Goal: Information Seeking & Learning: Understand process/instructions

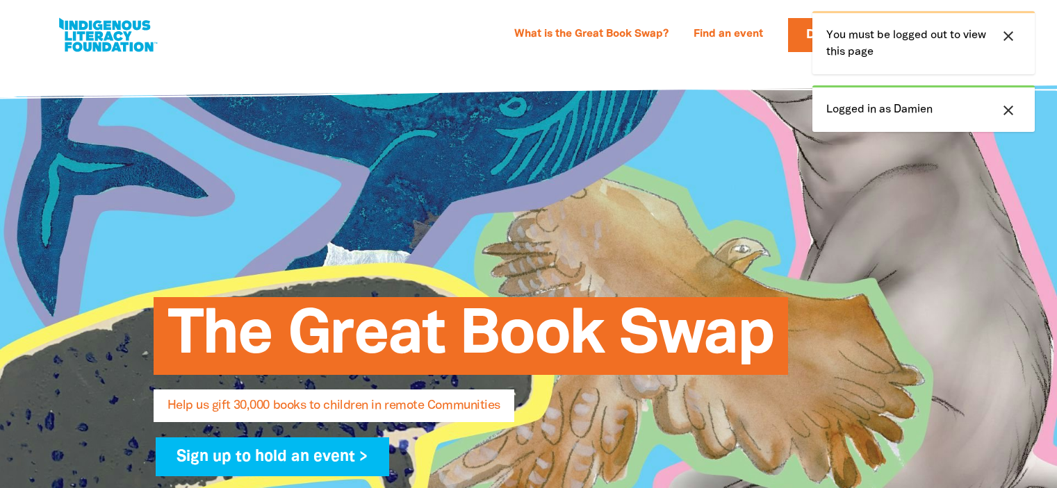
select select "AU"
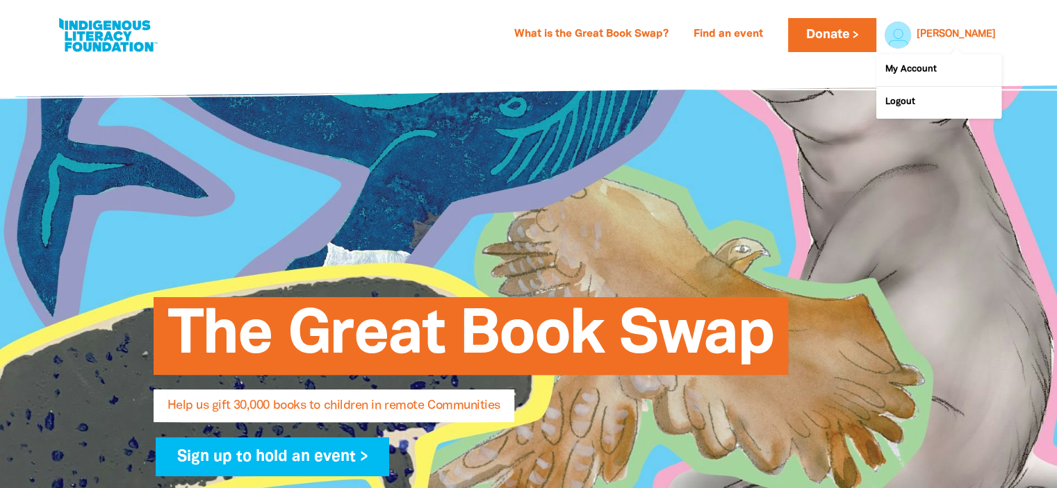
click at [971, 33] on link "Damien" at bounding box center [955, 35] width 79 height 10
click at [930, 69] on link "My Account" at bounding box center [938, 70] width 125 height 32
select select "AU"
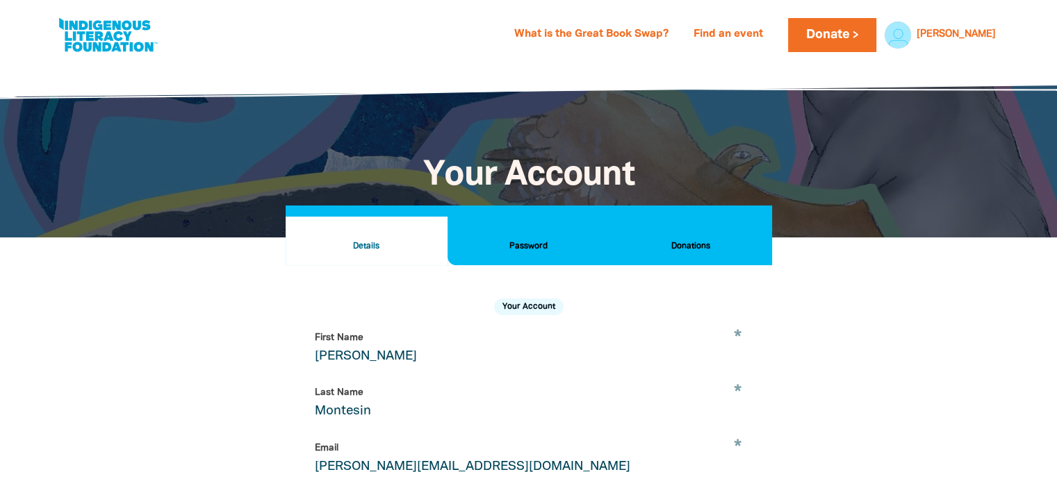
click at [677, 236] on button "Donations" at bounding box center [690, 241] width 162 height 49
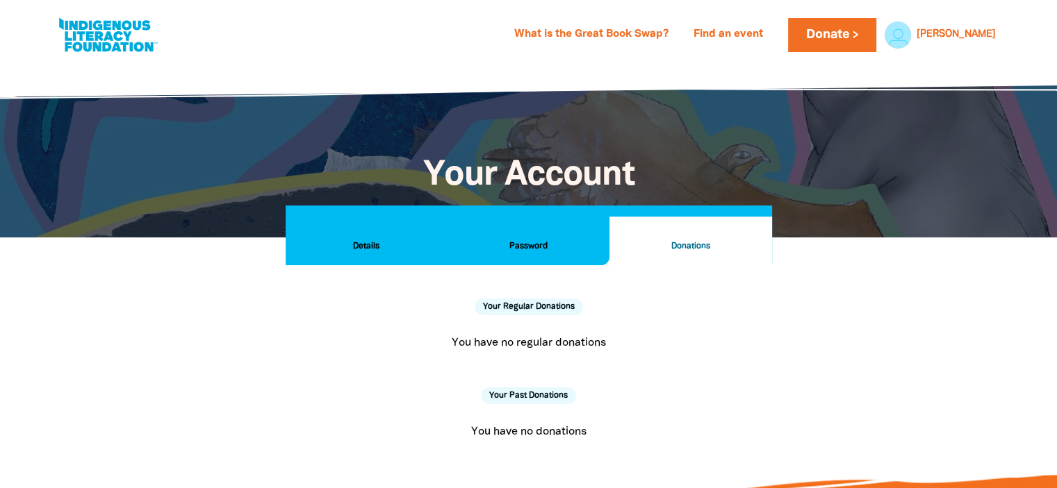
click at [79, 37] on link at bounding box center [108, 35] width 104 height 42
select select "AU"
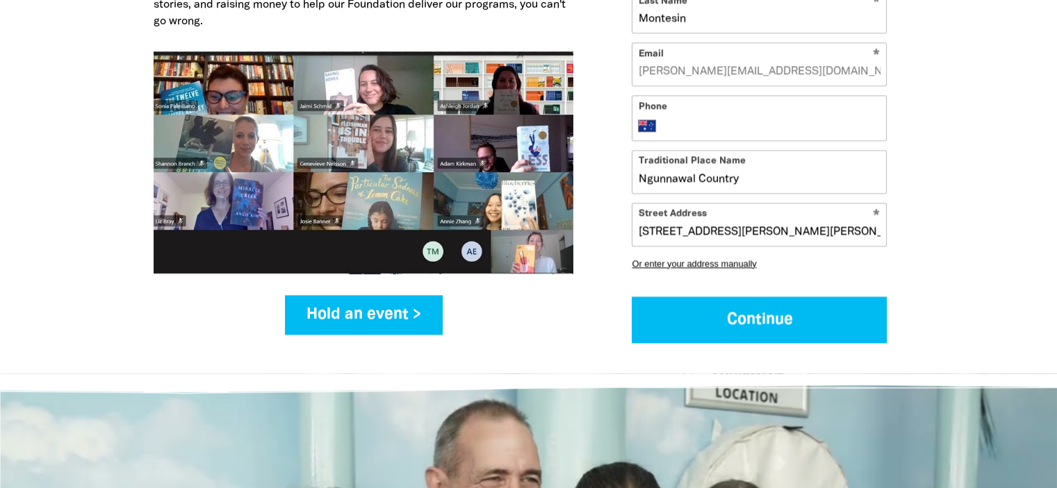
scroll to position [1962, 0]
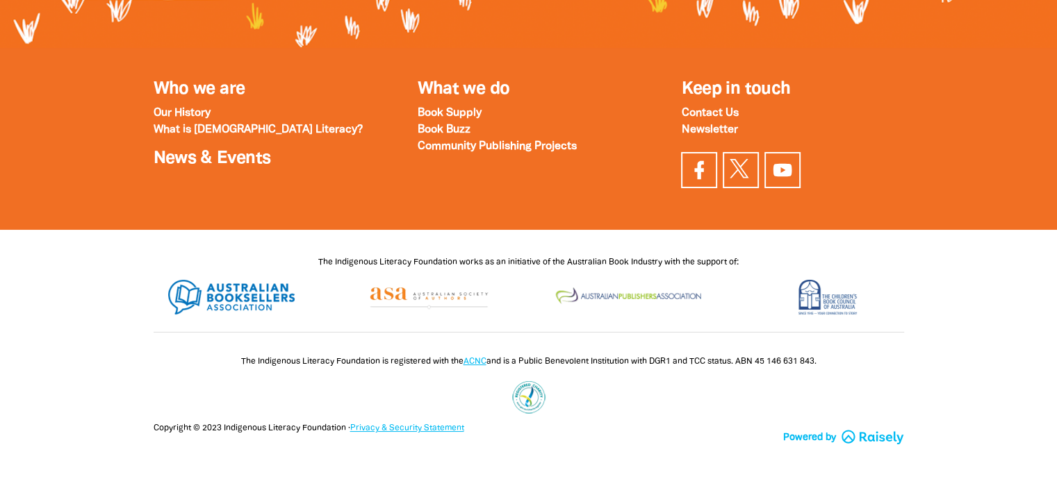
scroll to position [265, 0]
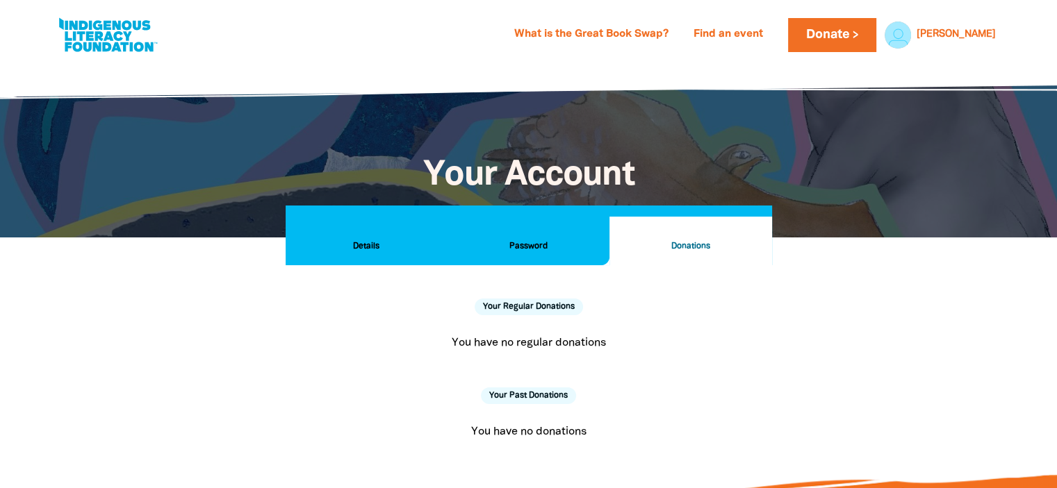
select select "AU"
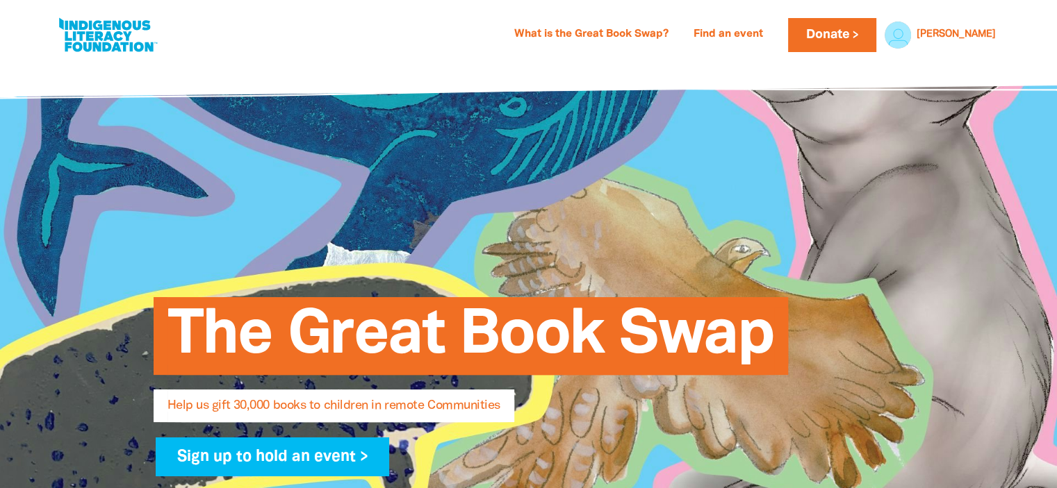
select select "AU"
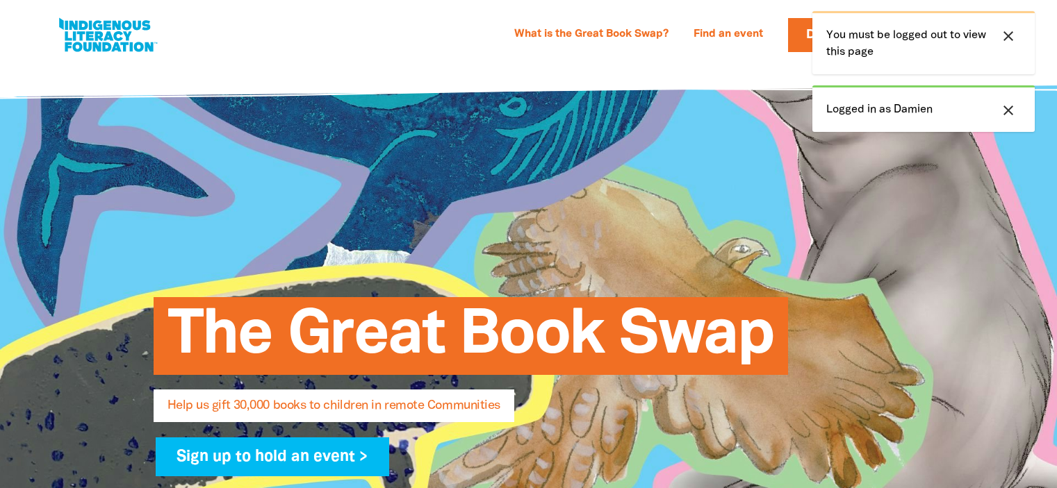
select select "AU"
click at [1015, 110] on icon "close" at bounding box center [1008, 110] width 17 height 17
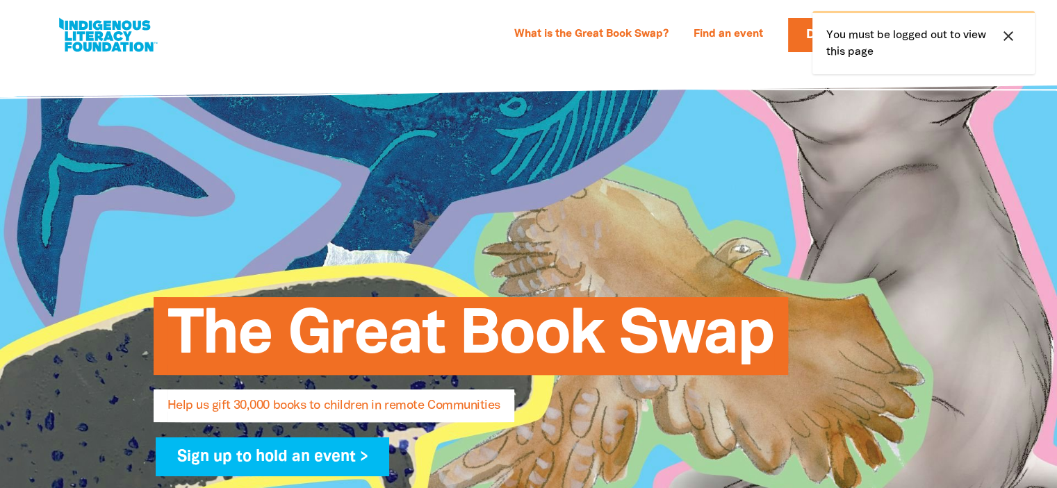
click at [1012, 35] on icon "close" at bounding box center [1008, 36] width 17 height 17
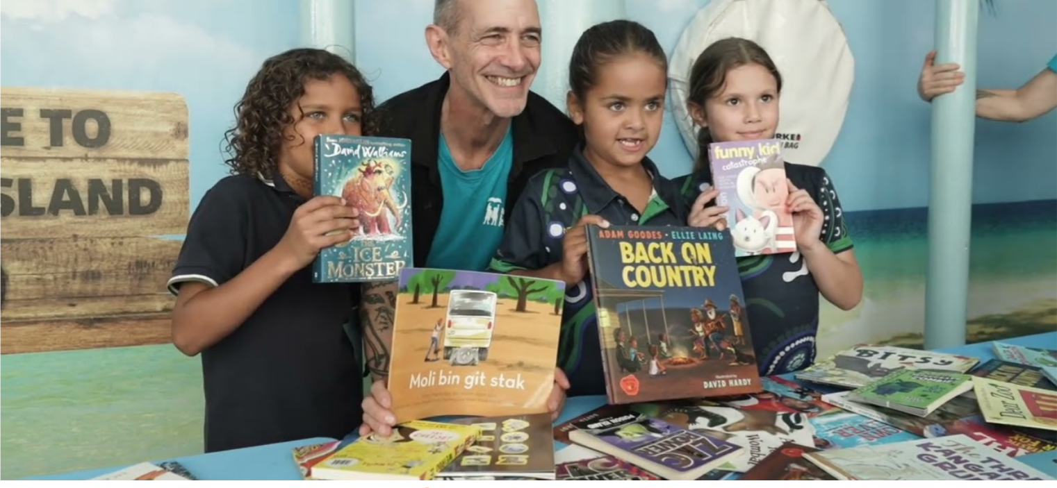
scroll to position [2353, 0]
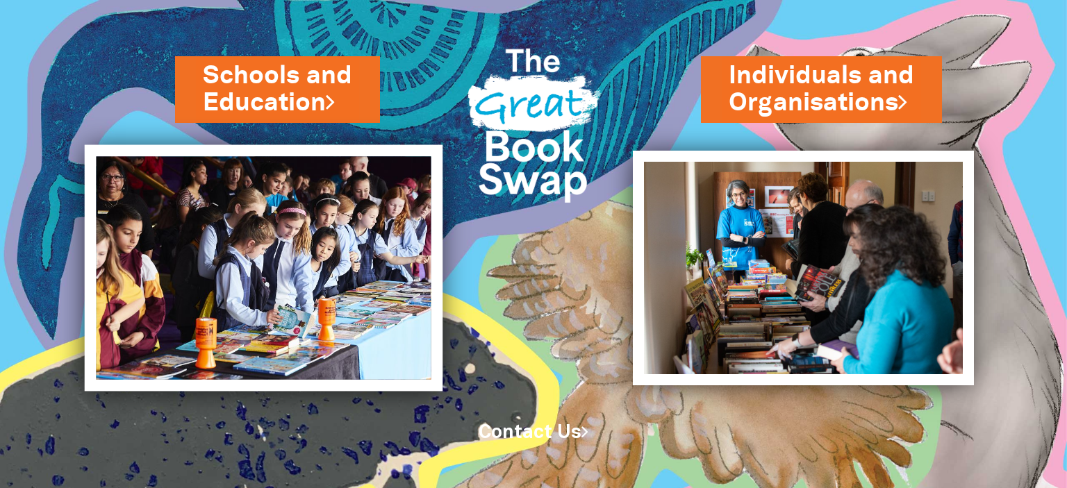
click at [240, 238] on img at bounding box center [263, 268] width 359 height 247
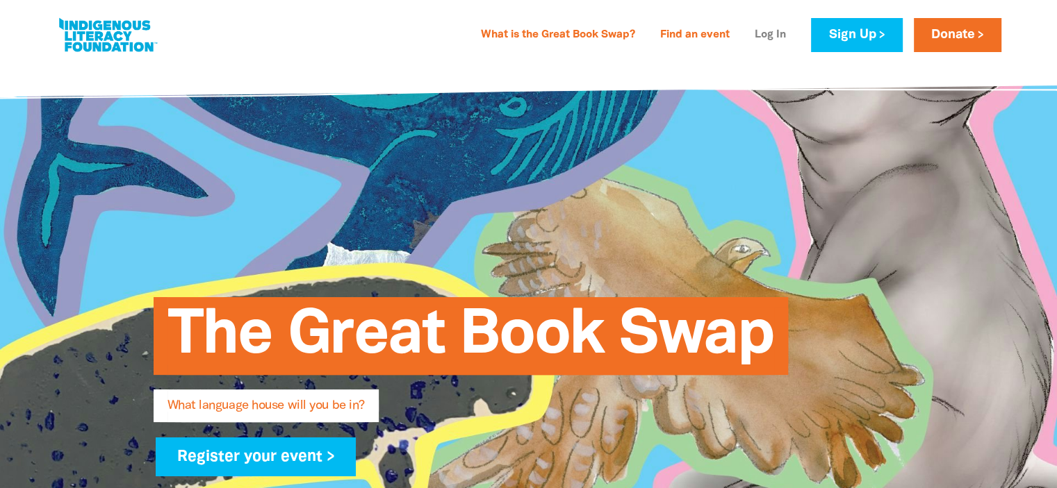
type input "damien.montesin@cg.catholic.edu.au"
click at [764, 39] on link "Log In" at bounding box center [770, 35] width 48 height 22
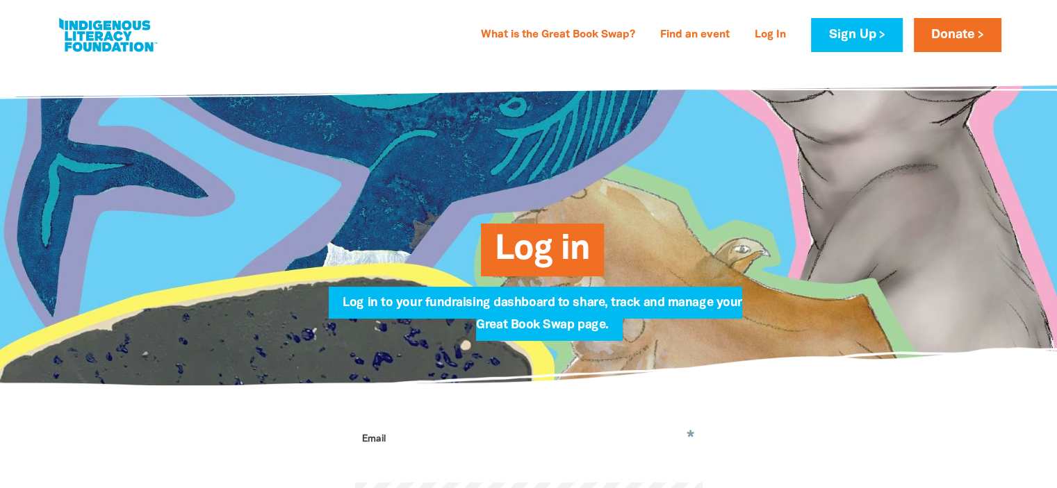
type input "damien.montesin@cg.catholic.edu.au"
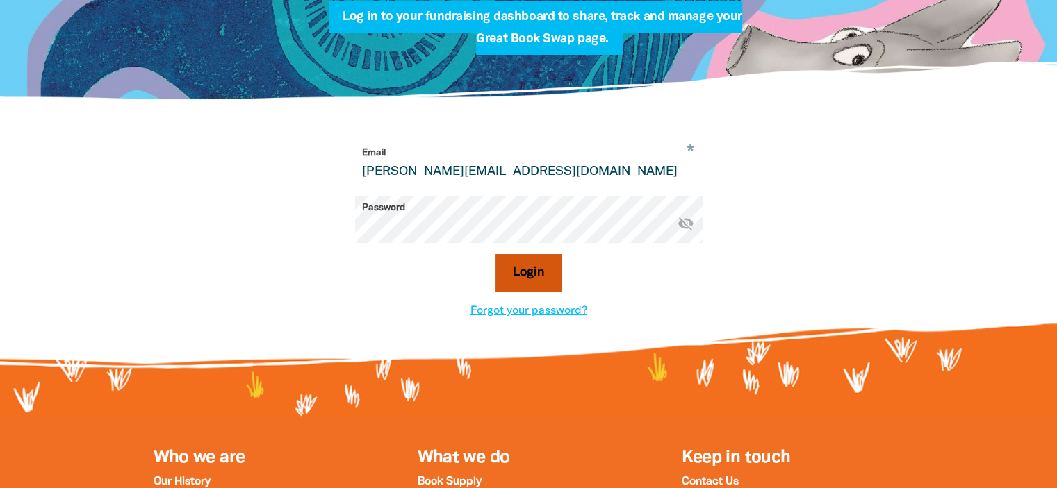
click at [544, 258] on button "Login" at bounding box center [528, 273] width 66 height 38
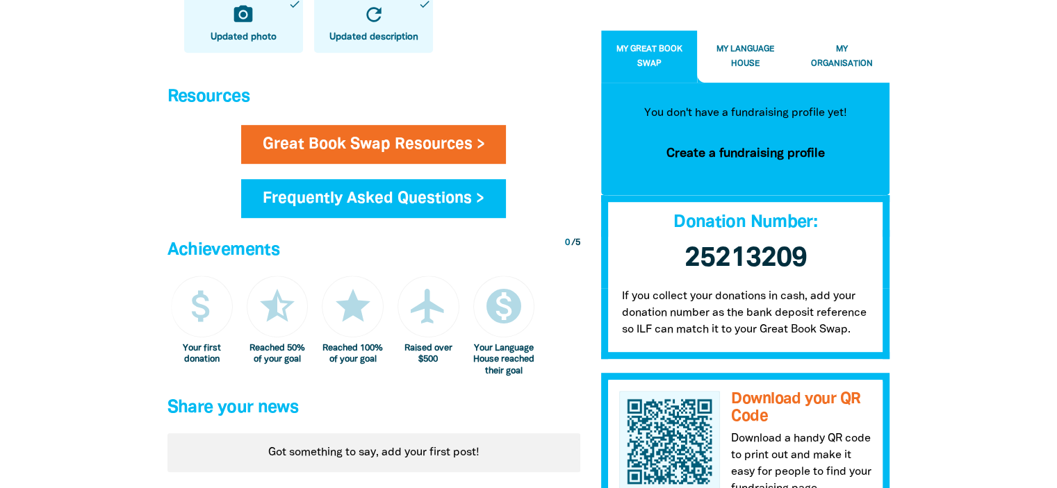
scroll to position [759, 0]
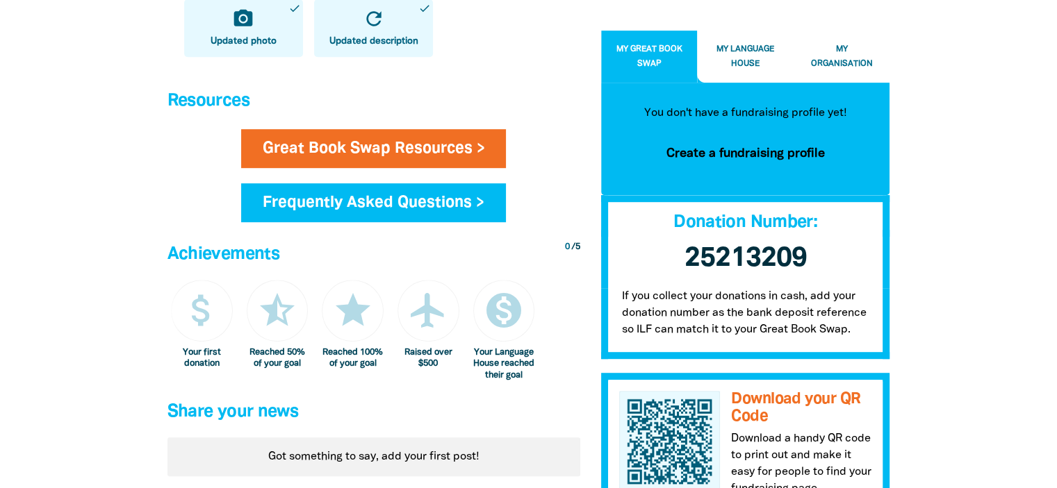
click at [828, 40] on button "My Organisation" at bounding box center [841, 57] width 97 height 52
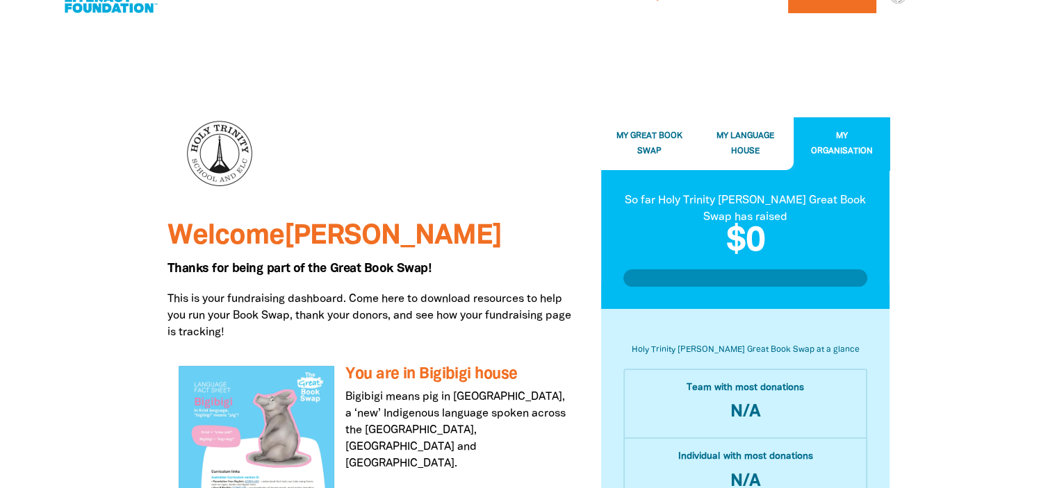
scroll to position [39, 0]
click at [668, 149] on button "My Great Book Swap" at bounding box center [649, 144] width 97 height 52
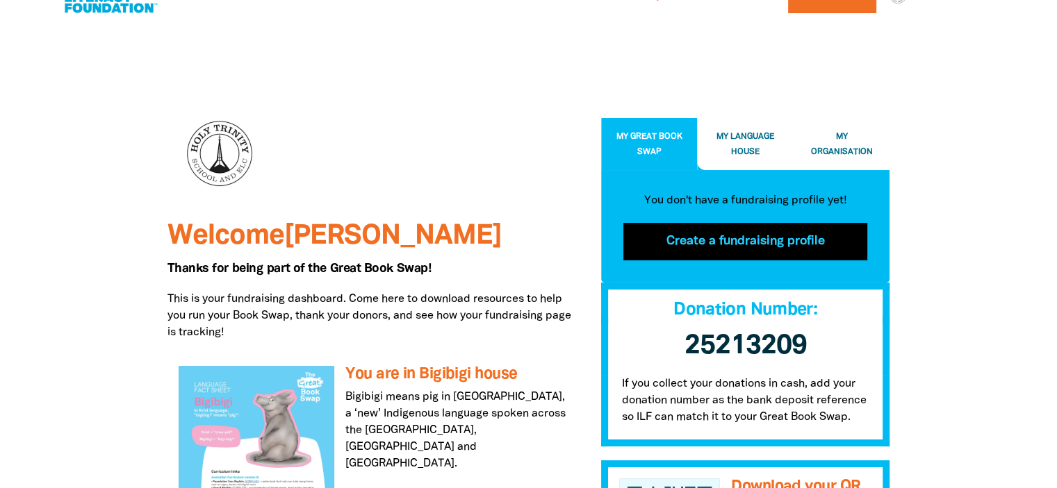
click at [691, 249] on button "Create a fundraising profile" at bounding box center [745, 242] width 245 height 38
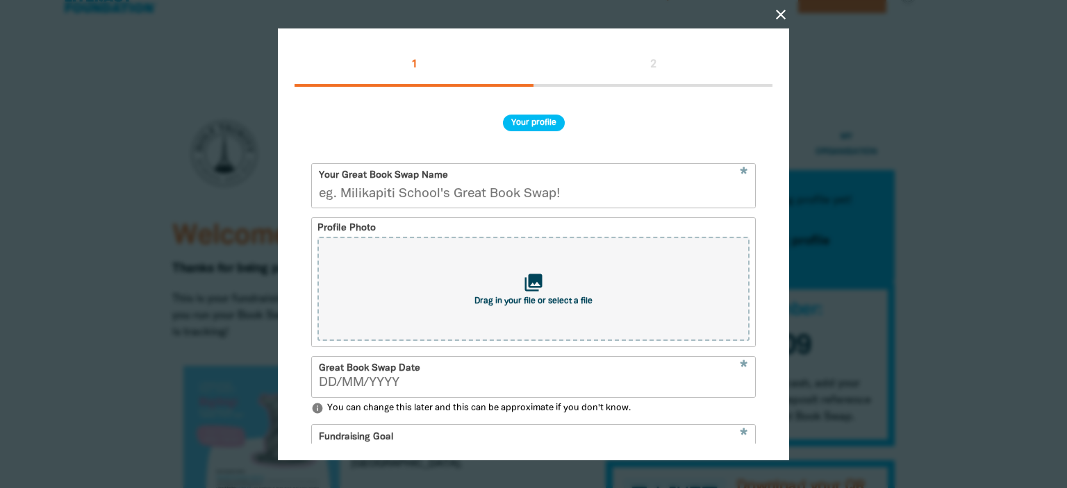
click at [782, 17] on icon "close" at bounding box center [781, 14] width 17 height 17
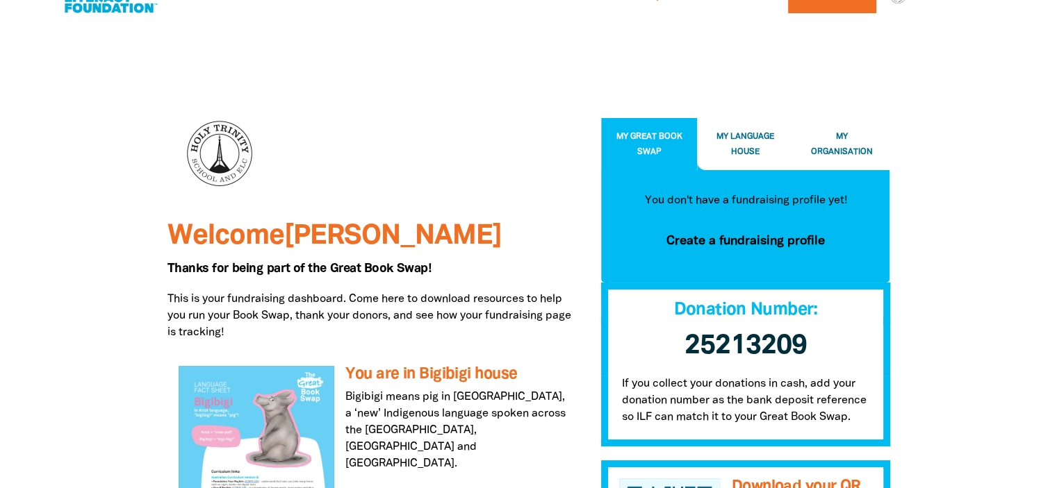
click at [833, 146] on span "My Organisation" at bounding box center [842, 144] width 62 height 23
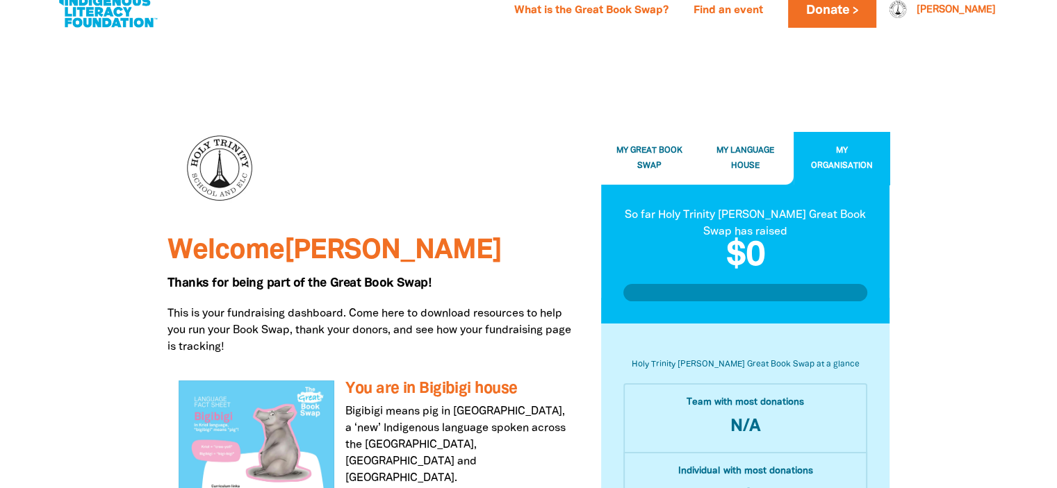
scroll to position [0, 0]
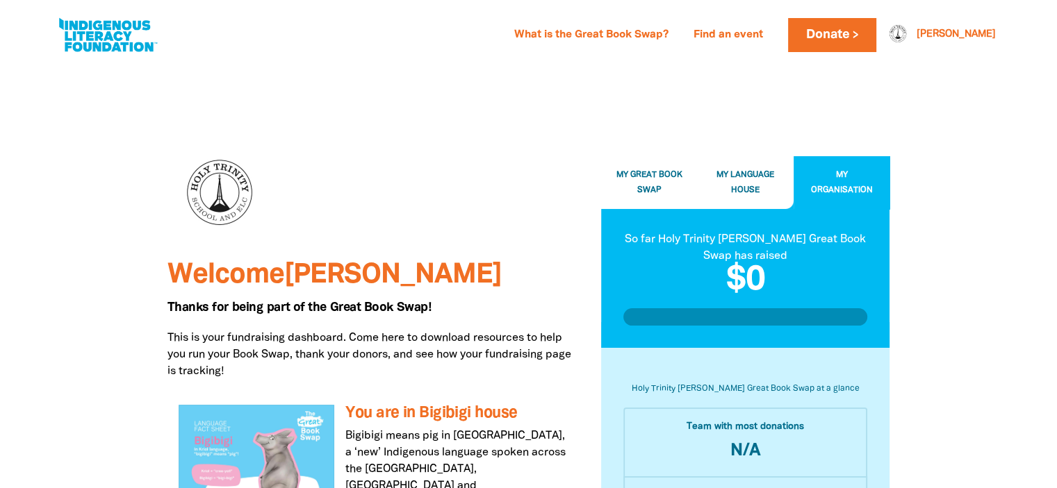
click at [739, 183] on button "My Language House" at bounding box center [745, 183] width 97 height 52
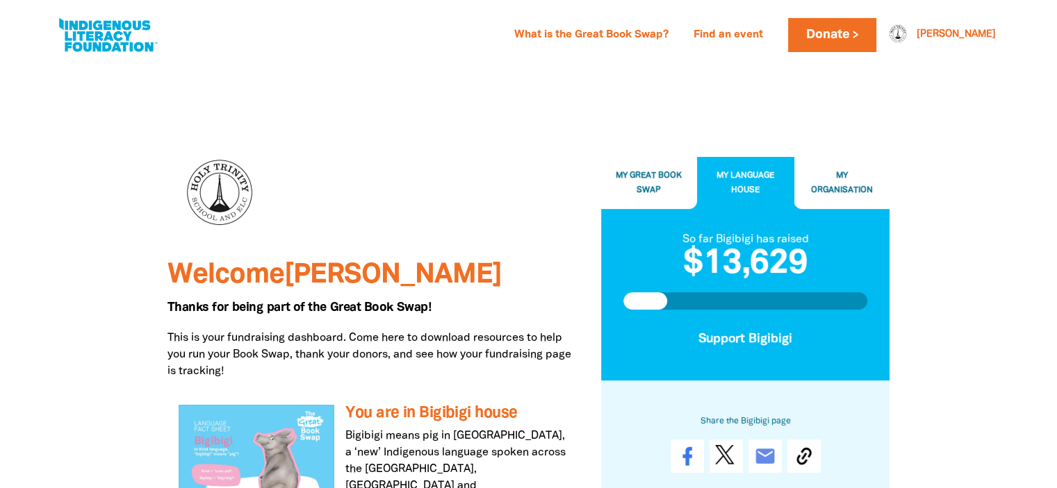
click at [650, 192] on span "My Great Book Swap" at bounding box center [649, 183] width 66 height 23
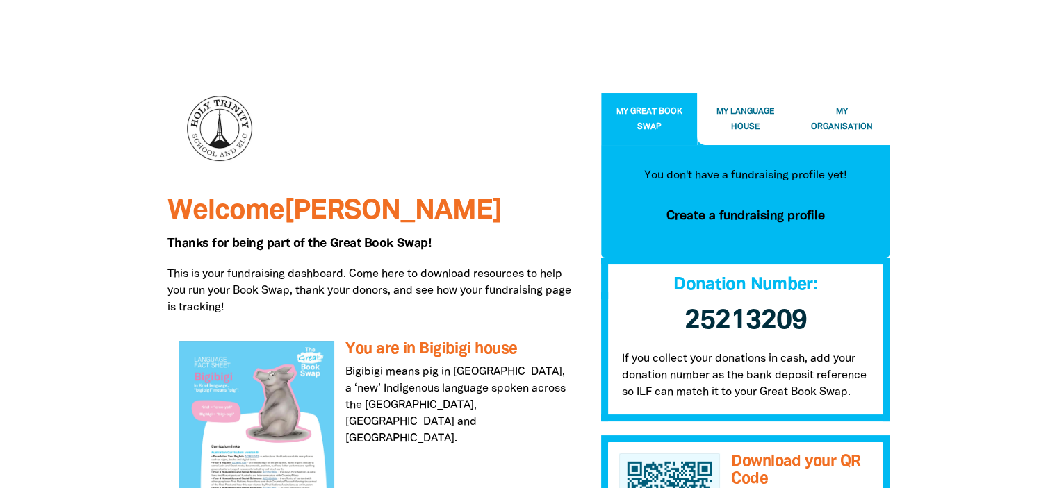
scroll to position [64, 0]
click at [827, 121] on span "My Organisation" at bounding box center [842, 119] width 62 height 23
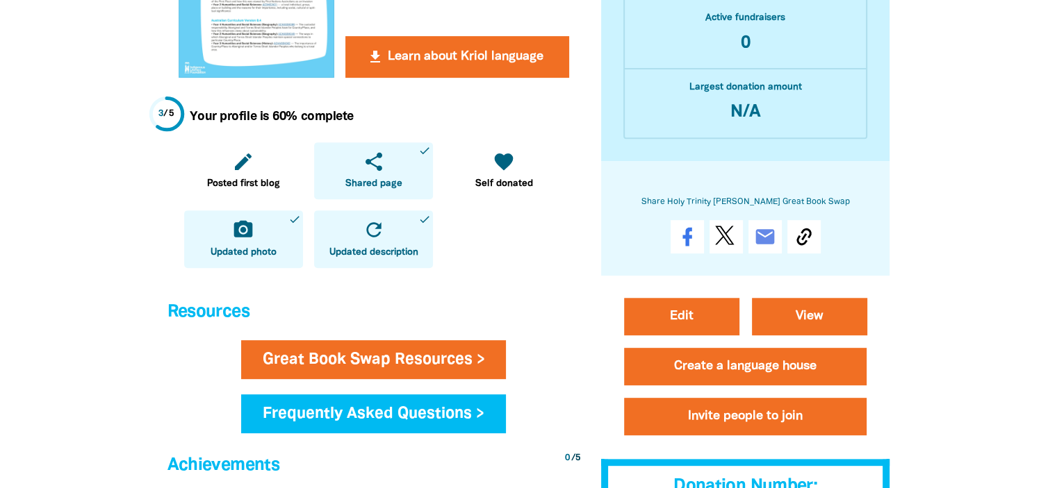
scroll to position [547, 0]
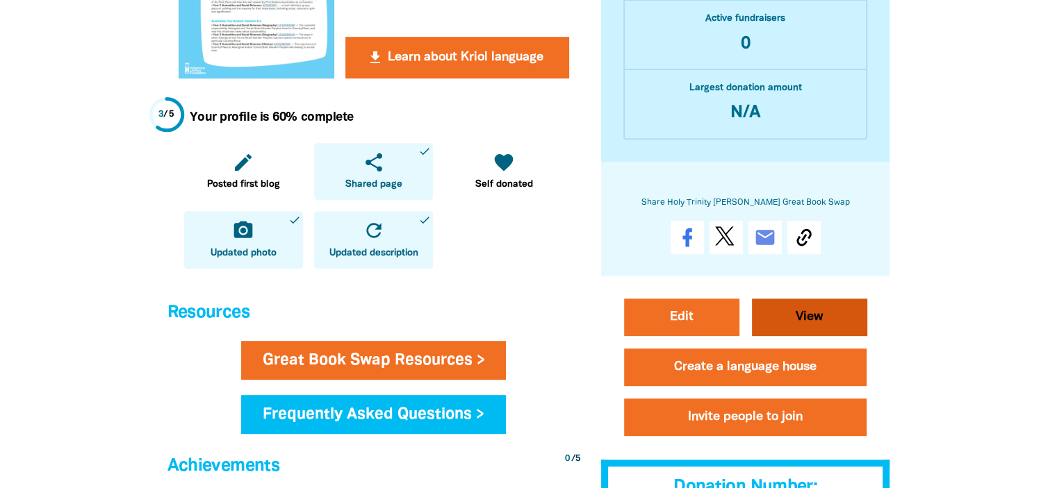
click at [817, 307] on link "View" at bounding box center [809, 318] width 115 height 38
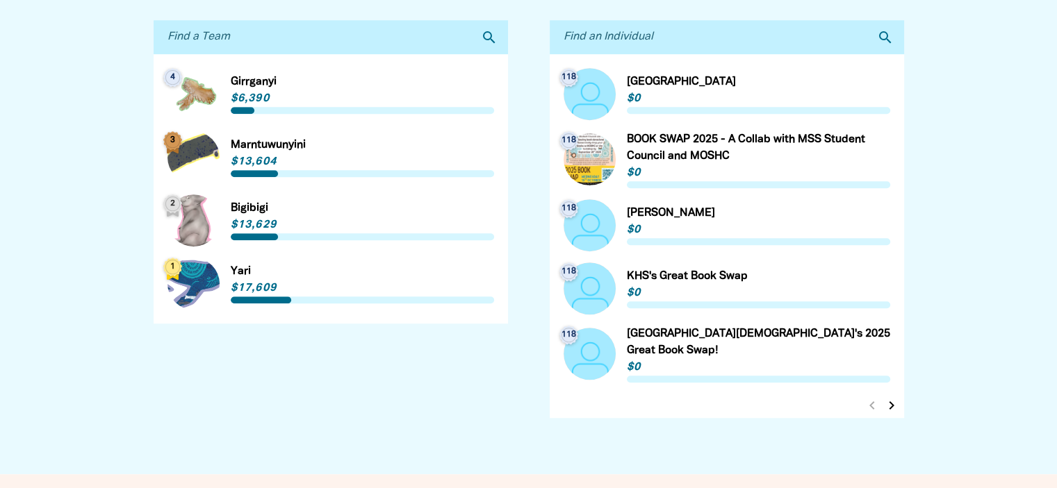
scroll to position [715, 0]
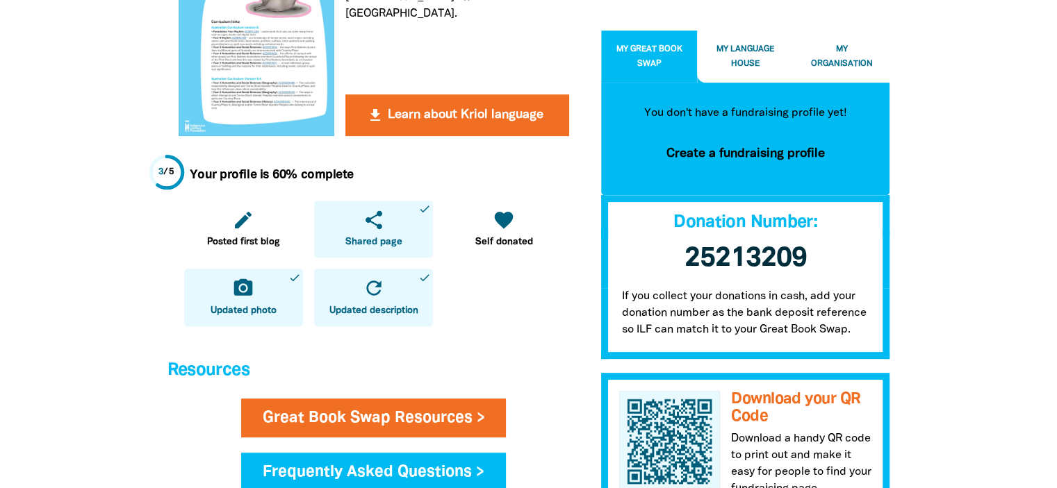
scroll to position [489, 0]
click at [524, 244] on span "Self donated" at bounding box center [504, 243] width 58 height 14
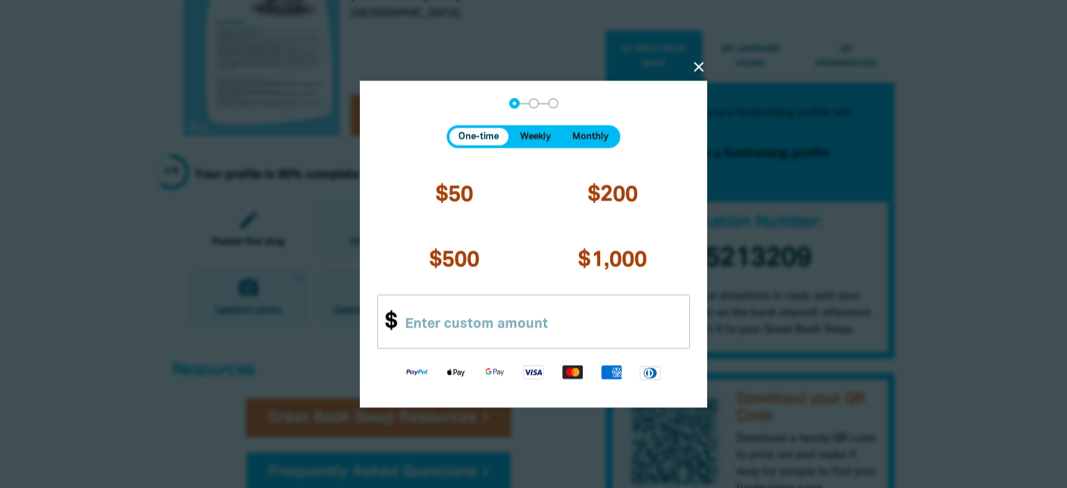
click at [698, 64] on icon "close" at bounding box center [699, 66] width 17 height 17
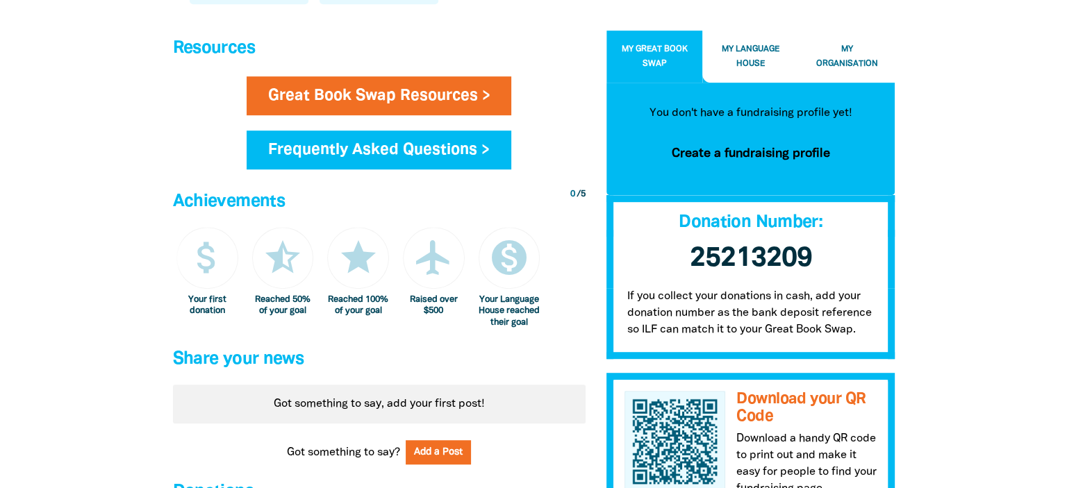
scroll to position [839, 0]
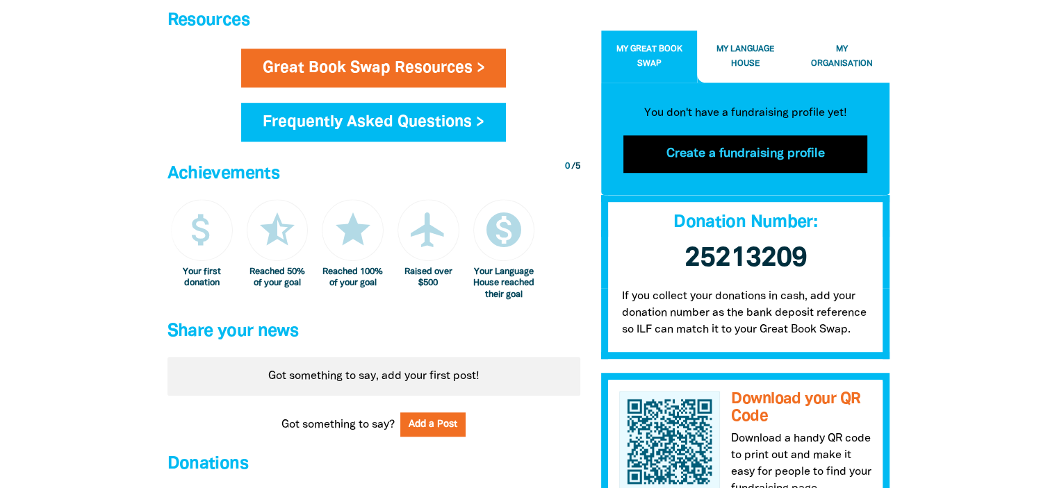
click at [722, 151] on button "Create a fundraising profile" at bounding box center [745, 154] width 245 height 38
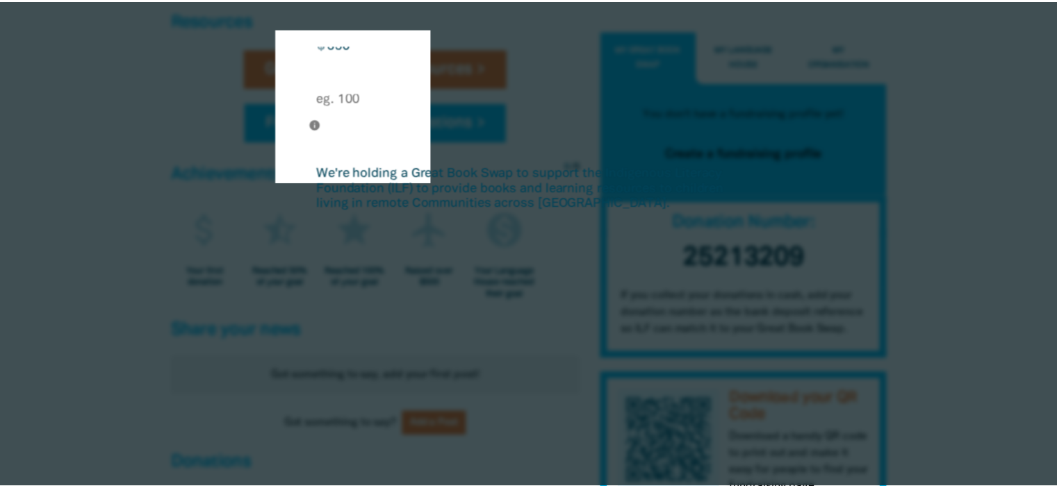
scroll to position [494, 0]
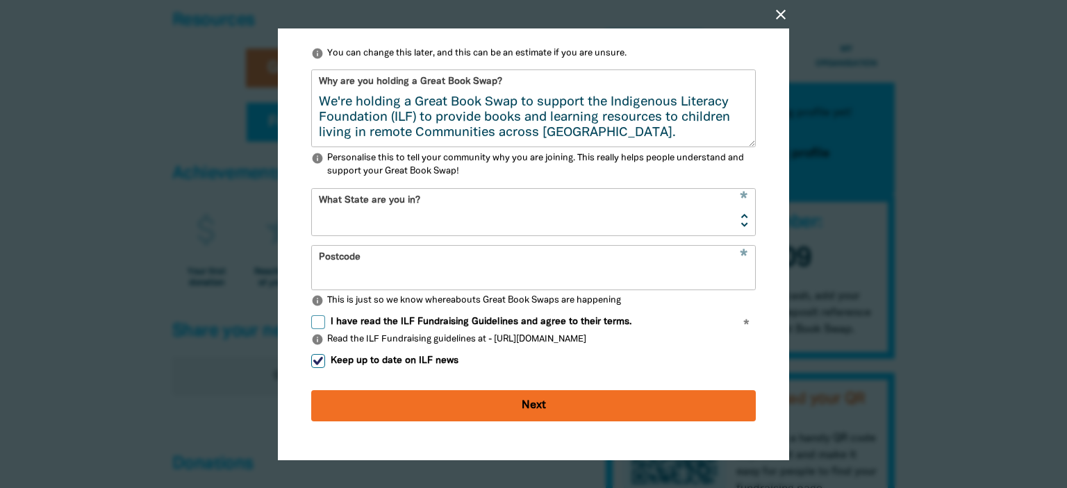
click at [777, 9] on icon "close" at bounding box center [781, 14] width 17 height 17
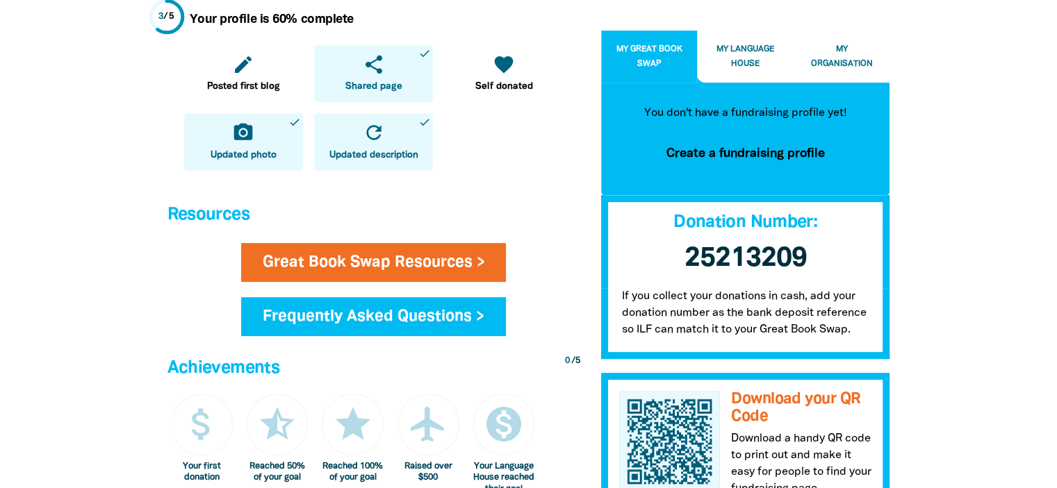
scroll to position [648, 0]
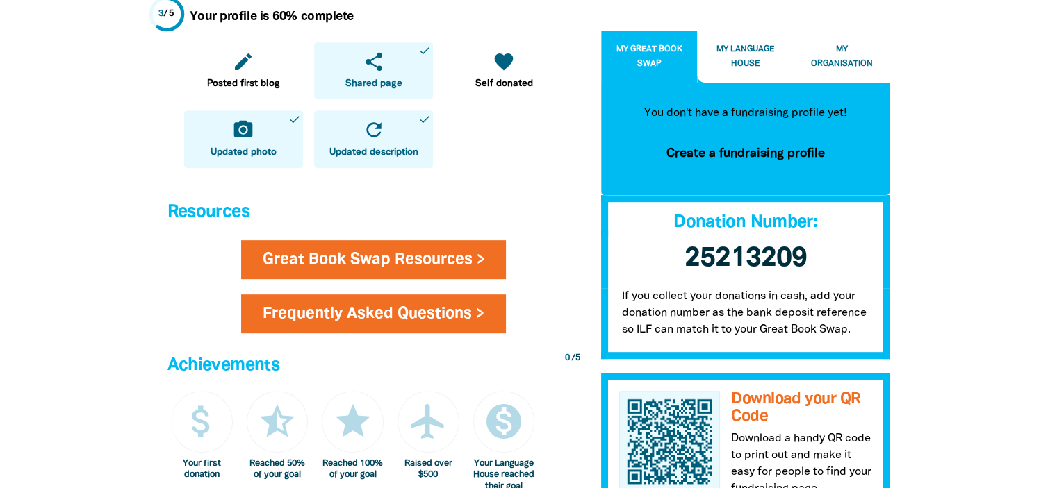
click at [351, 324] on link "Frequently Asked Questions >" at bounding box center [373, 314] width 265 height 39
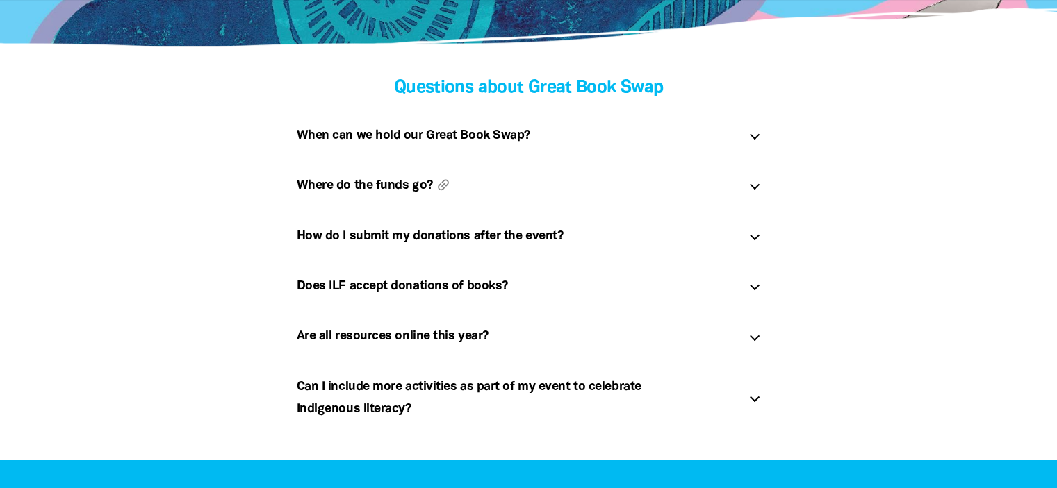
scroll to position [307, 0]
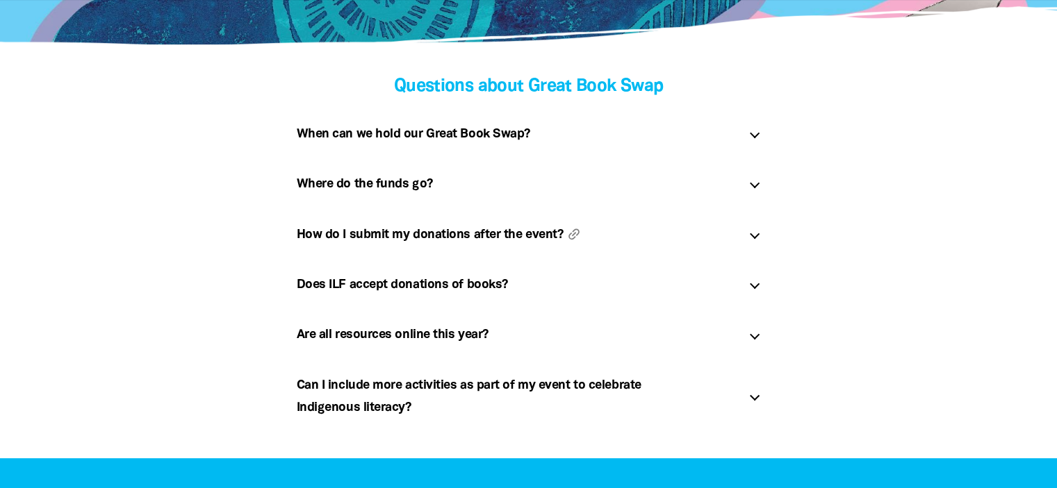
click at [350, 234] on h5 "How do I submit my donations after the event? link" at bounding box center [517, 235] width 441 height 22
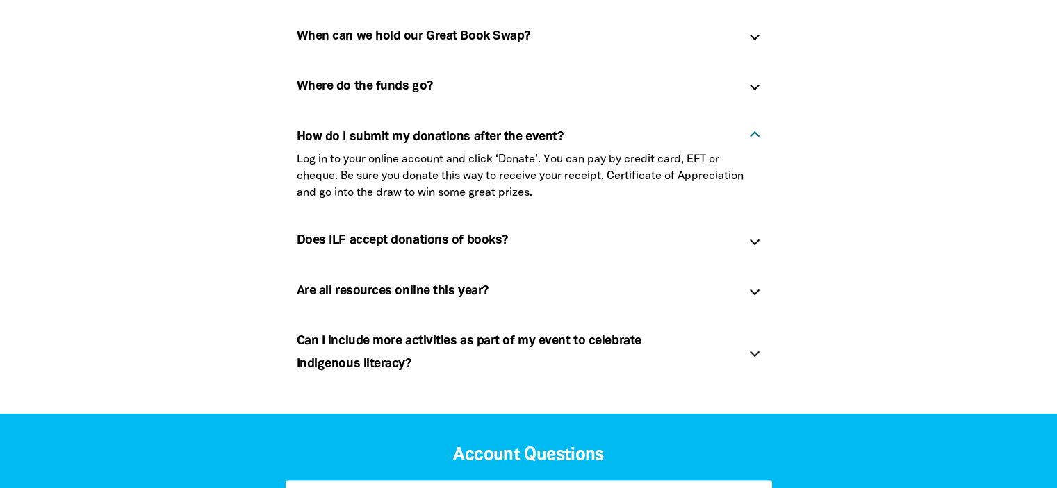
scroll to position [406, 0]
